Goal: Transaction & Acquisition: Purchase product/service

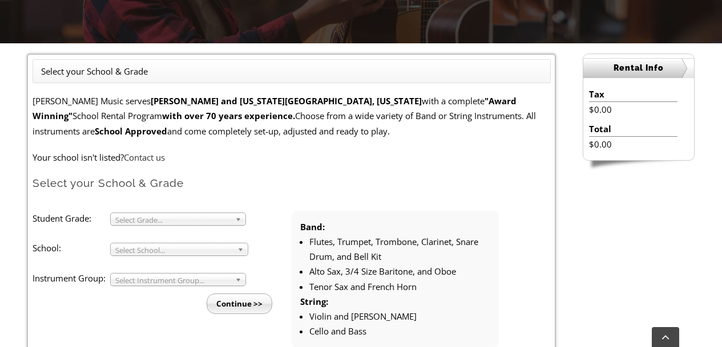
scroll to position [271, 0]
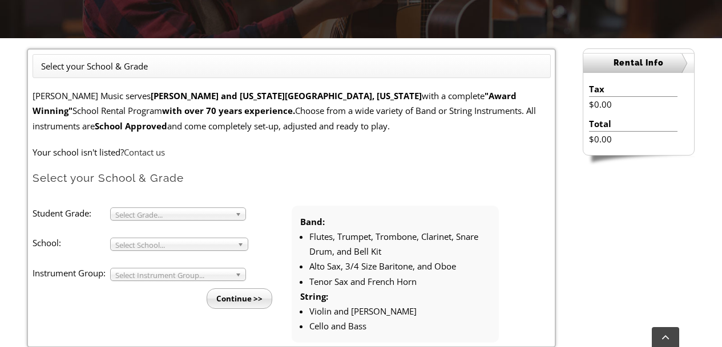
click at [237, 245] on b at bounding box center [242, 244] width 10 height 12
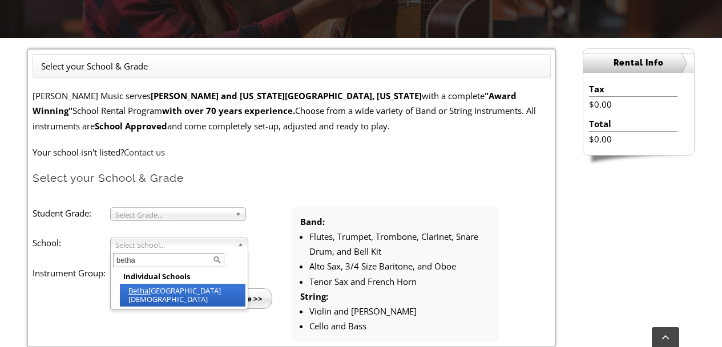
type input "betha"
click at [193, 292] on li "Betha ny Christian School" at bounding box center [183, 295] width 126 height 23
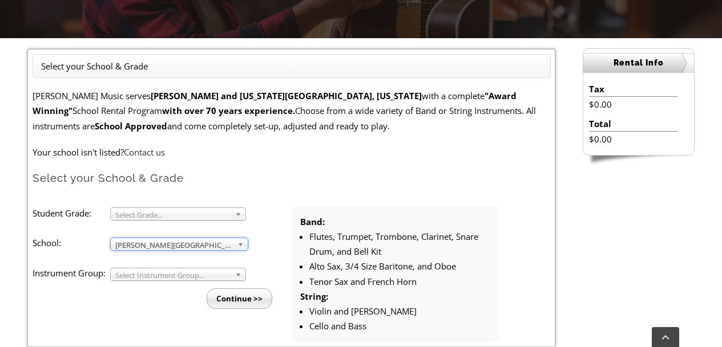
click at [207, 213] on span "Select Grade..." at bounding box center [172, 215] width 115 height 14
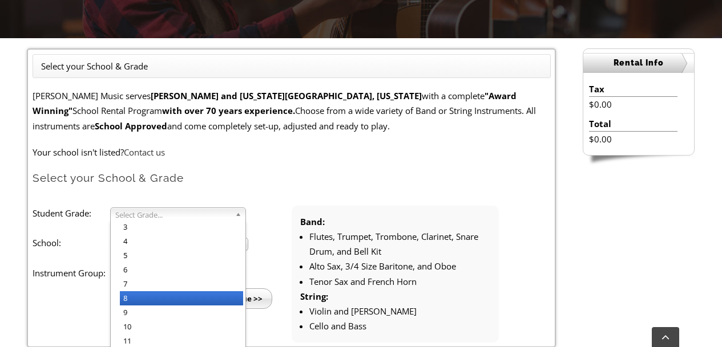
click at [163, 294] on li "8" at bounding box center [181, 299] width 123 height 14
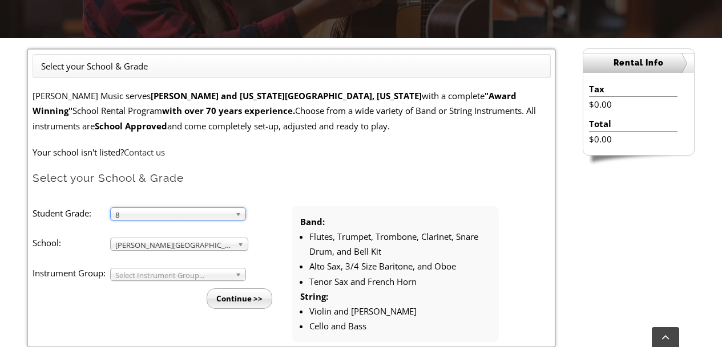
click at [167, 275] on span "Select Instrument Group..." at bounding box center [172, 276] width 115 height 14
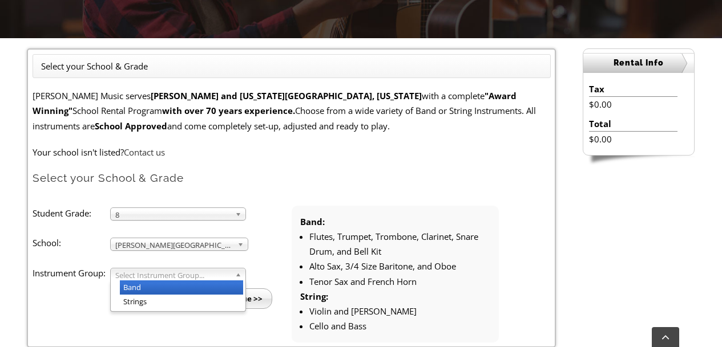
click at [161, 287] on li "Band" at bounding box center [181, 288] width 123 height 14
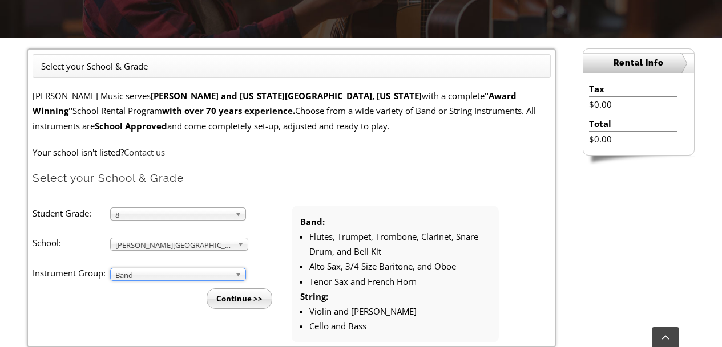
click at [234, 301] on input "Continue >>" at bounding box center [240, 299] width 66 height 21
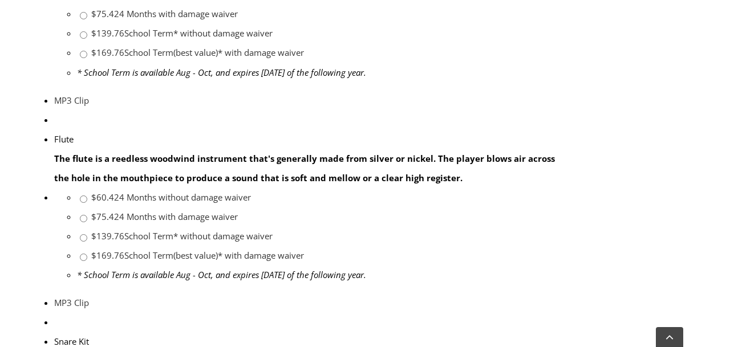
scroll to position [935, 0]
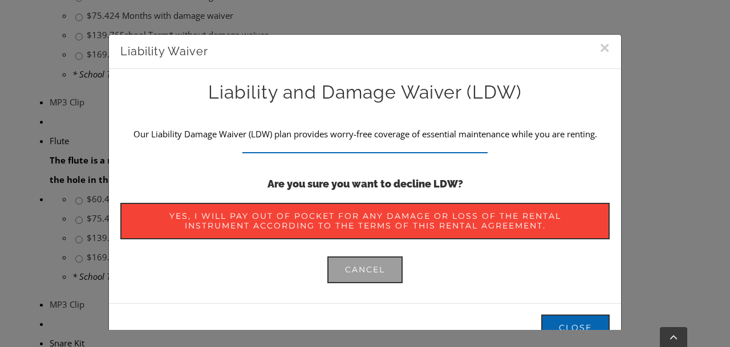
click at [600, 46] on button "×" at bounding box center [605, 47] width 10 height 17
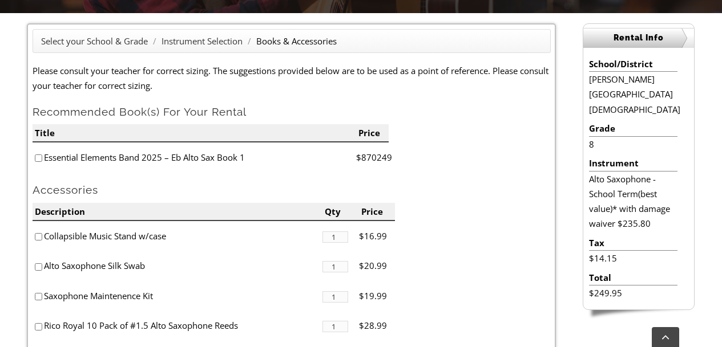
scroll to position [278, 0]
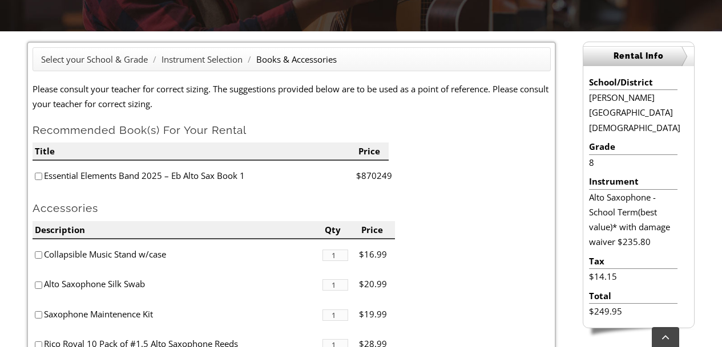
click at [39, 175] on input"] "checkbox" at bounding box center [38, 176] width 7 height 7
checkbox input"] "true"
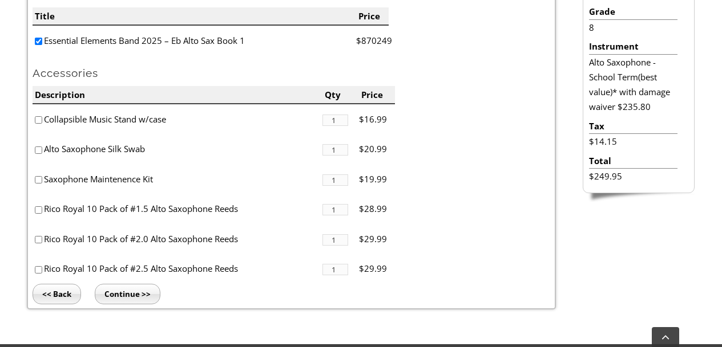
scroll to position [414, 0]
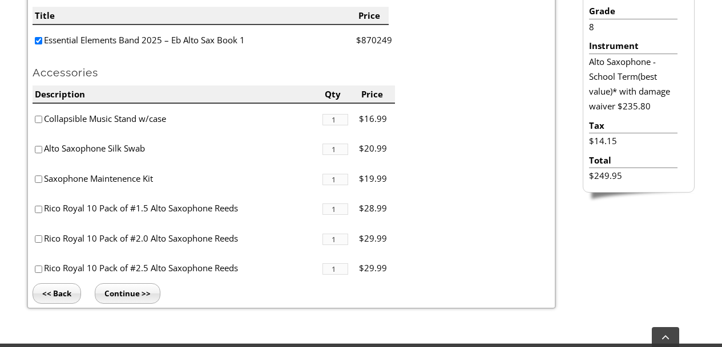
click at [38, 236] on input"] "checkbox" at bounding box center [38, 239] width 7 height 7
checkbox input"] "true"
click at [38, 151] on input"] "checkbox" at bounding box center [38, 149] width 7 height 7
checkbox input"] "true"
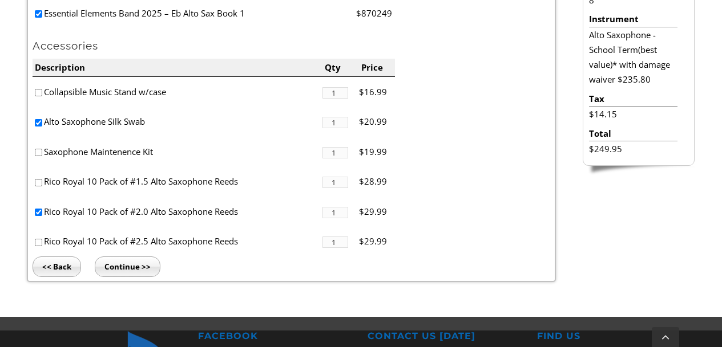
scroll to position [439, 0]
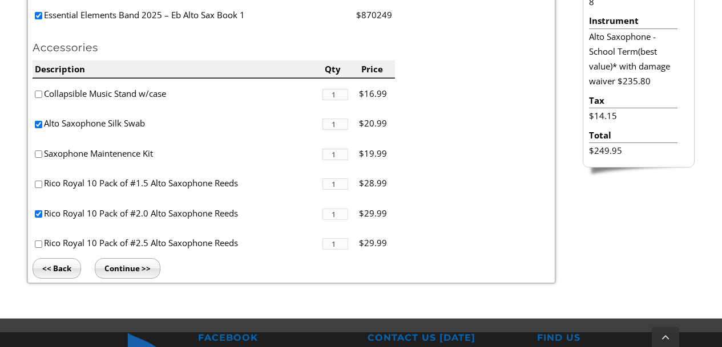
click at [37, 218] on input"] "checkbox" at bounding box center [38, 214] width 7 height 7
checkbox input"] "true"
click at [130, 268] on input "Continue >>" at bounding box center [128, 268] width 66 height 21
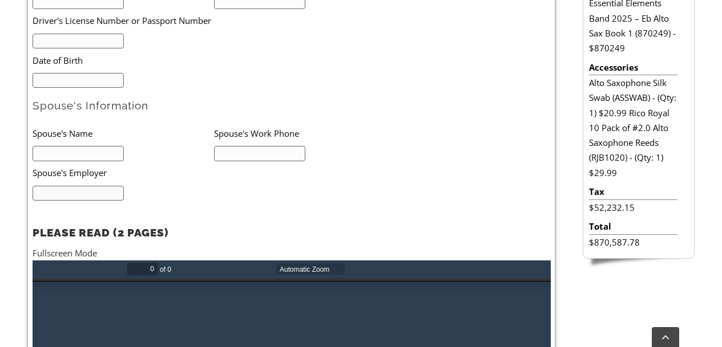
scroll to position [552, 0]
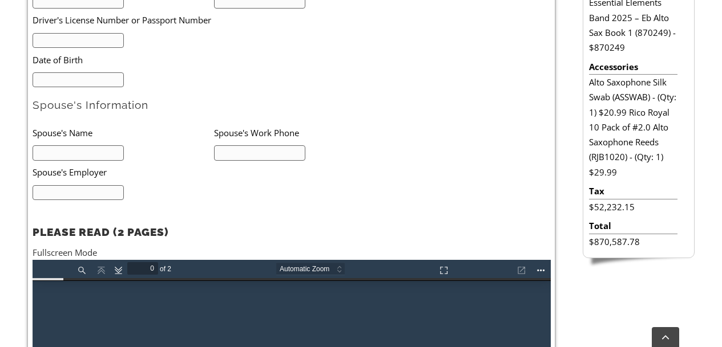
type input "1"
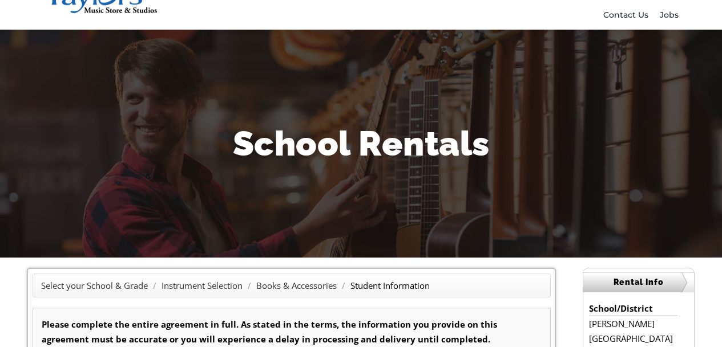
scroll to position [24, 0]
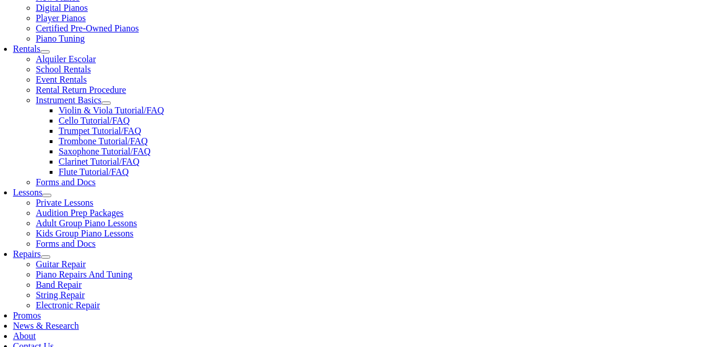
scroll to position [350, 0]
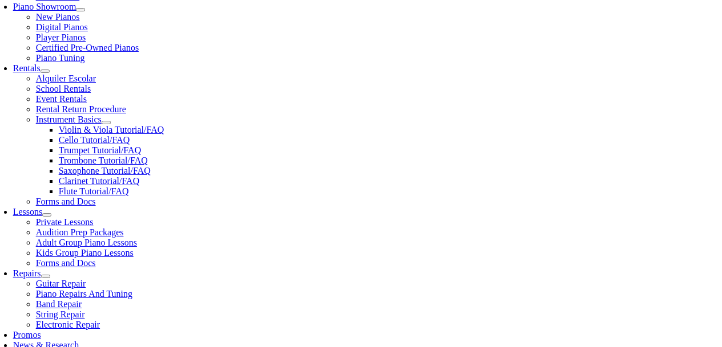
checkbox input"] "false"
drag, startPoint x: 256, startPoint y: 104, endPoint x: 46, endPoint y: 110, distance: 210.0
copy li "Essential Elements Band 2025 – Eb Alto Sax Book 1"
